Goal: Find specific page/section: Find specific page/section

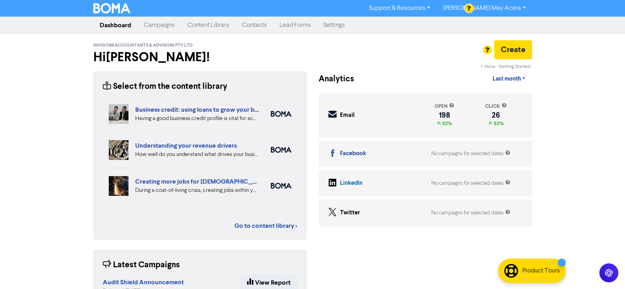
click at [172, 25] on link "Campaigns" at bounding box center [159, 25] width 43 height 16
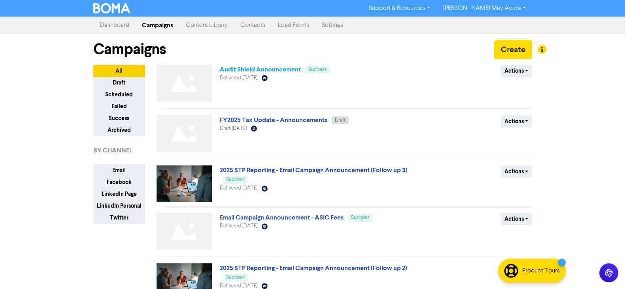
click at [264, 70] on link "Audit Shield Announcement" at bounding box center [260, 70] width 81 height 8
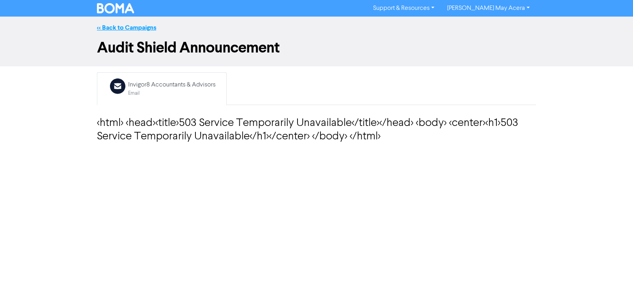
click at [115, 25] on link "<< Back to Campaigns" at bounding box center [126, 28] width 59 height 8
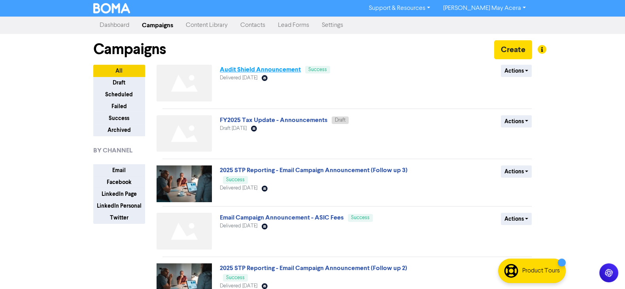
click at [281, 72] on link "Audit Shield Announcement" at bounding box center [260, 70] width 81 height 8
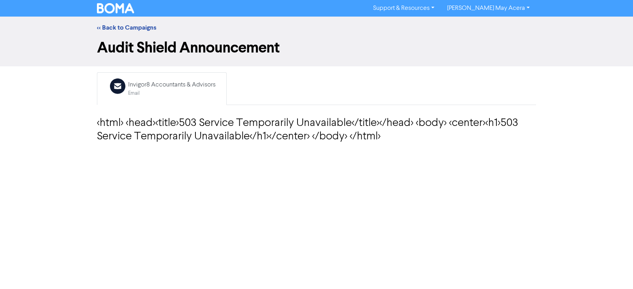
click at [248, 173] on div "Support & Resources Video Tutorials FAQ & Guides Marketing Education [PERSON_NA…" at bounding box center [316, 144] width 633 height 289
